Goal: Task Accomplishment & Management: Use online tool/utility

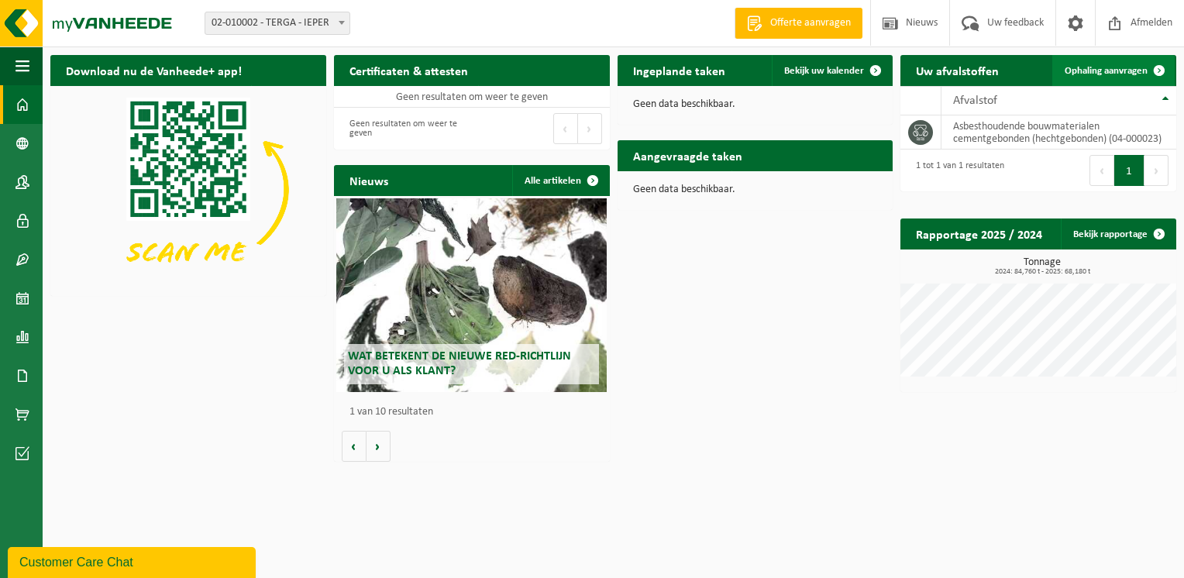
click at [1090, 71] on span "Ophaling aanvragen" at bounding box center [1106, 71] width 83 height 10
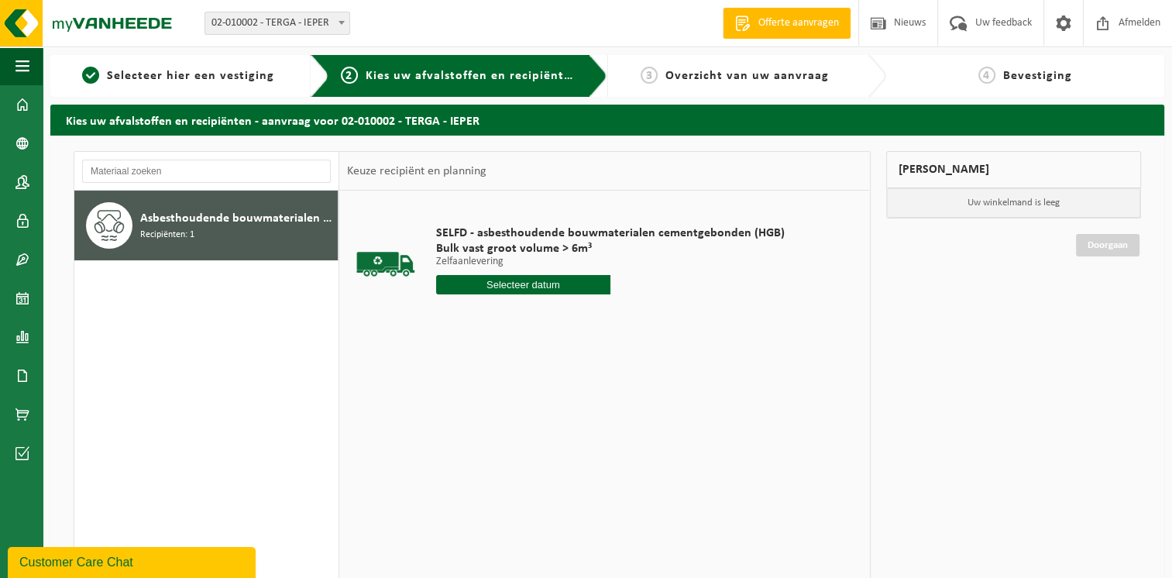
click at [566, 284] on input "text" at bounding box center [523, 284] width 174 height 19
click at [481, 464] on div "30" at bounding box center [477, 472] width 27 height 25
type input "Van 2025-09-30"
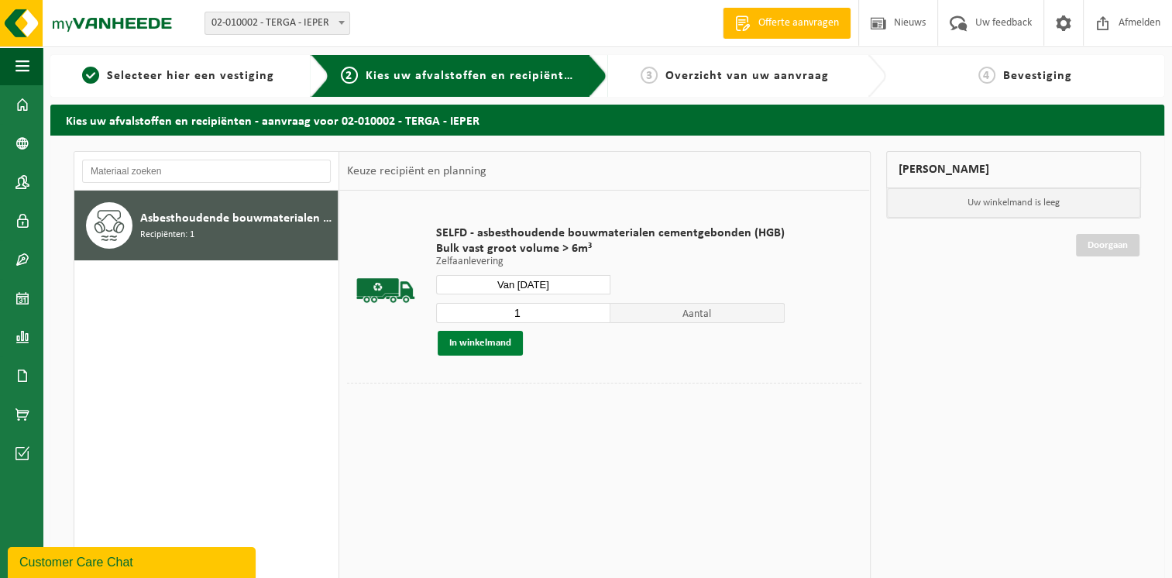
click at [496, 342] on button "In winkelmand" at bounding box center [480, 343] width 85 height 25
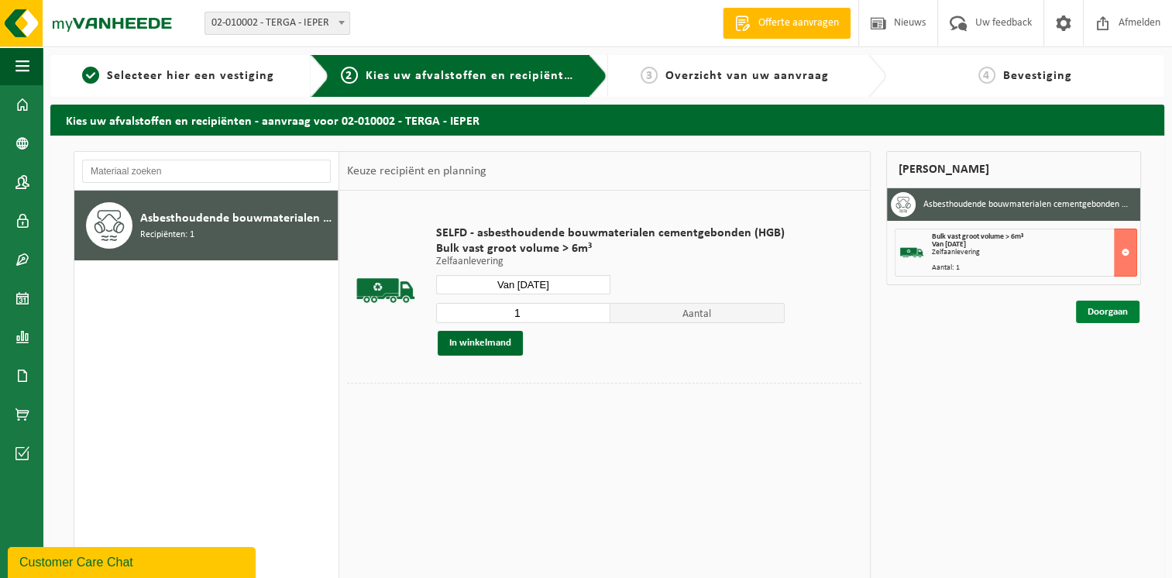
click at [1098, 305] on link "Doorgaan" at bounding box center [1108, 312] width 64 height 22
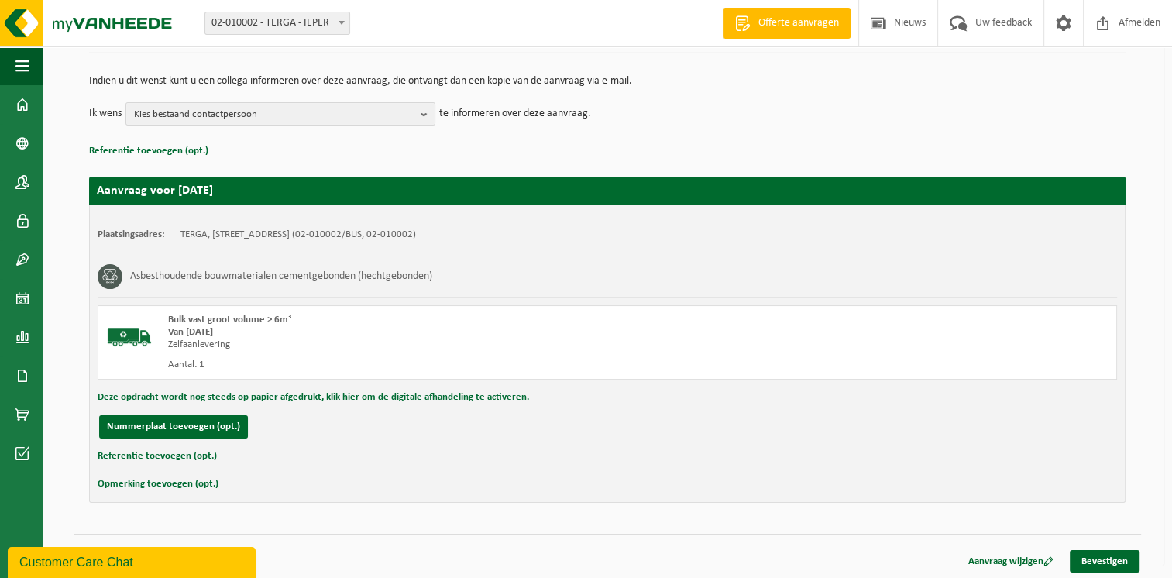
scroll to position [144, 0]
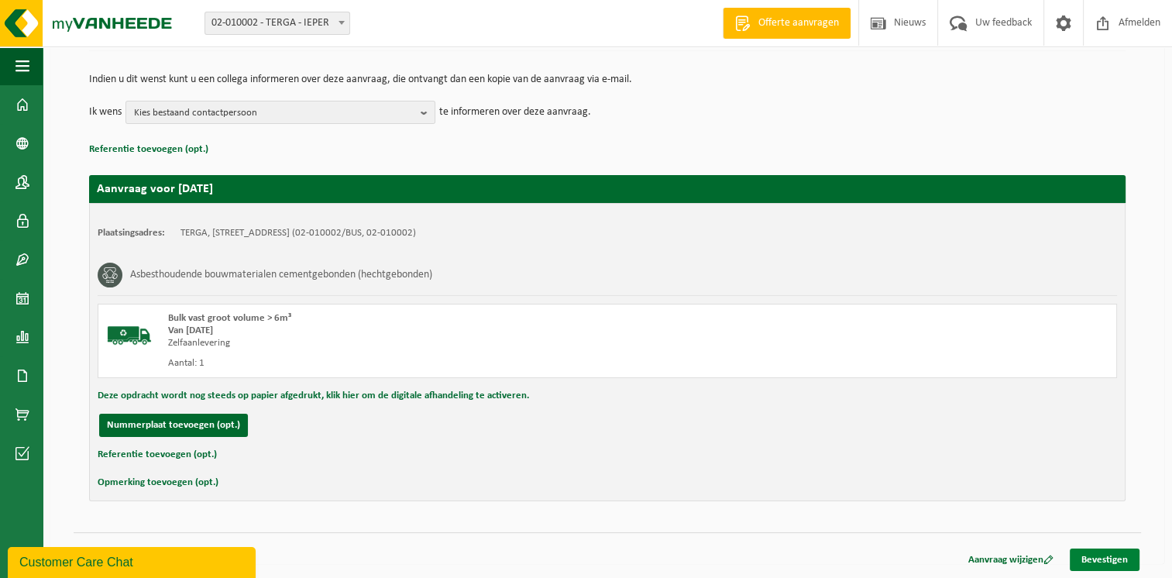
click at [1103, 556] on link "Bevestigen" at bounding box center [1105, 560] width 70 height 22
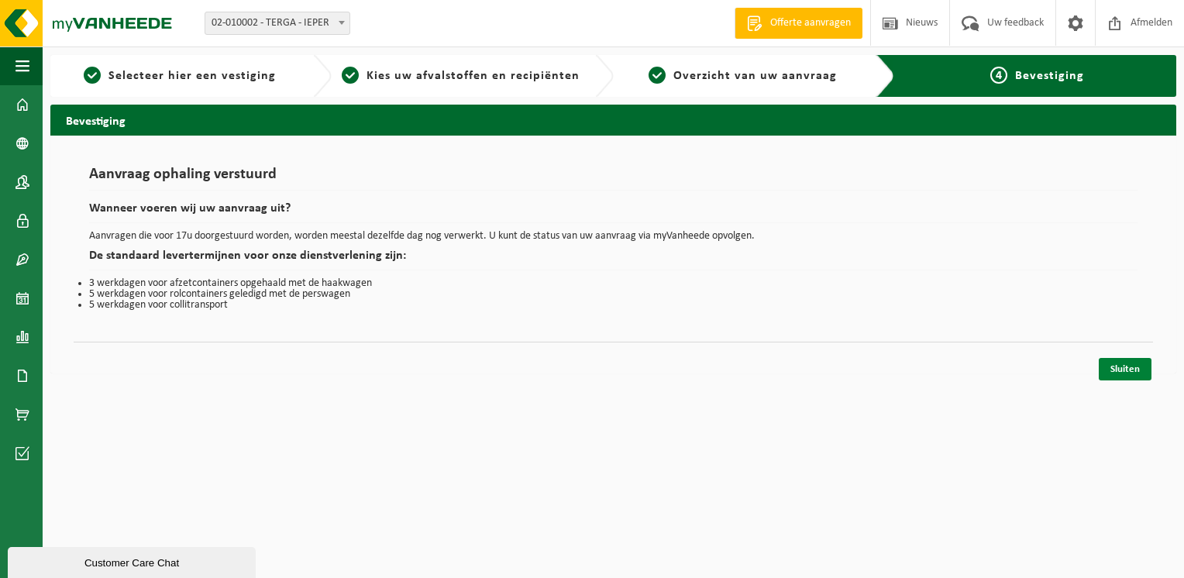
click at [1122, 370] on link "Sluiten" at bounding box center [1125, 369] width 53 height 22
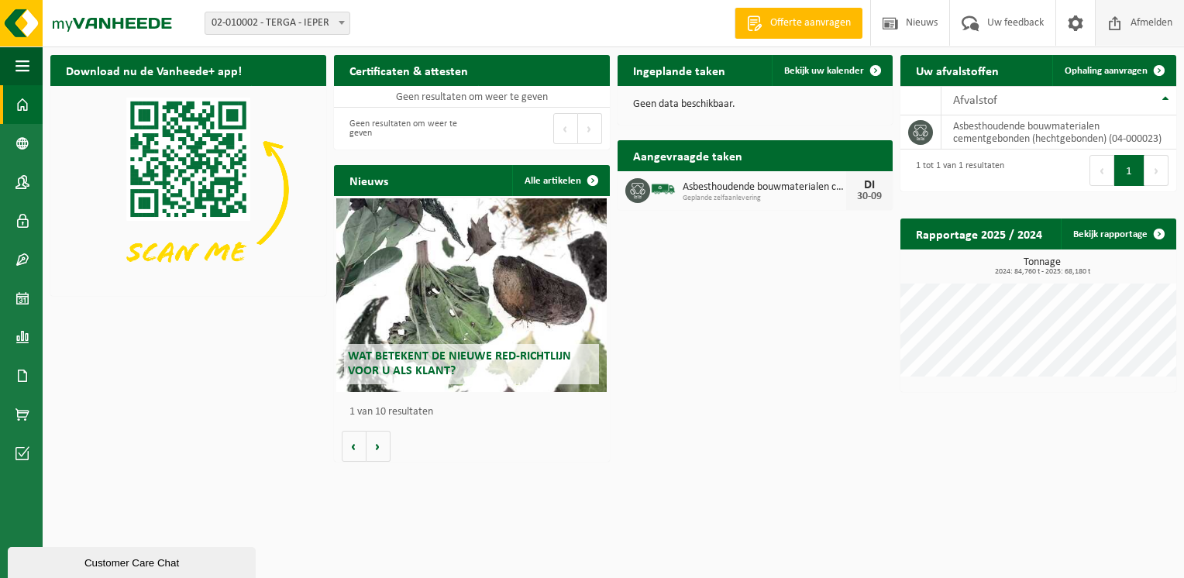
click at [1131, 22] on span "Afmelden" at bounding box center [1152, 23] width 50 height 46
